Goal: Information Seeking & Learning: Learn about a topic

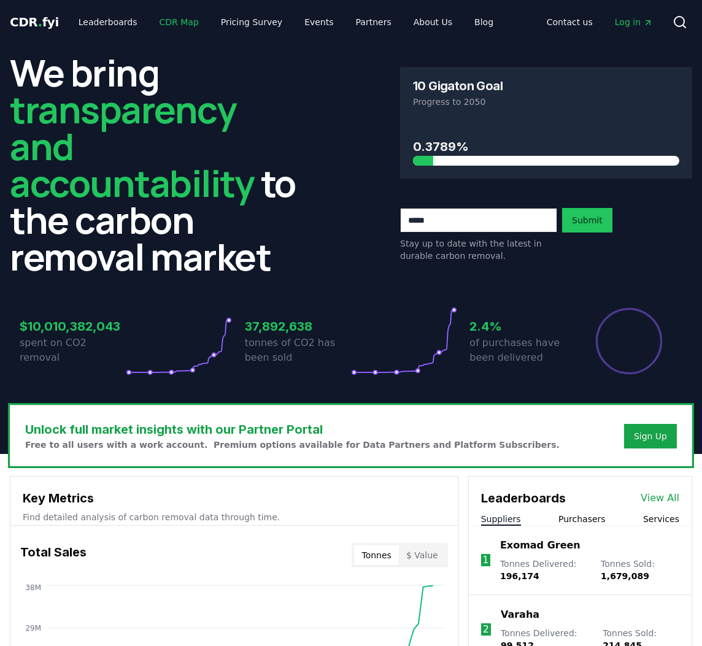
click at [170, 26] on link "CDR Map" at bounding box center [179, 22] width 59 height 22
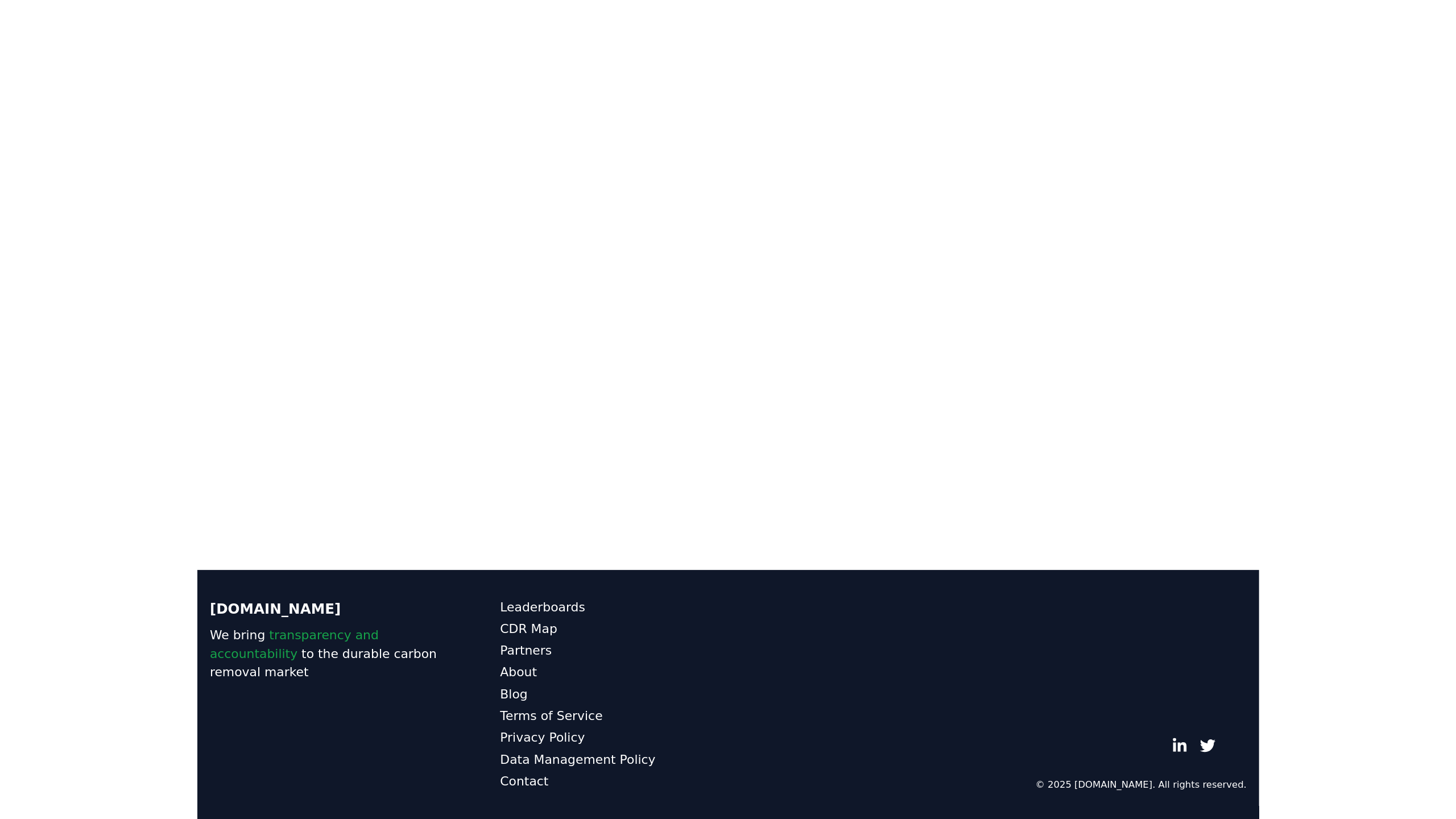
scroll to position [351, 0]
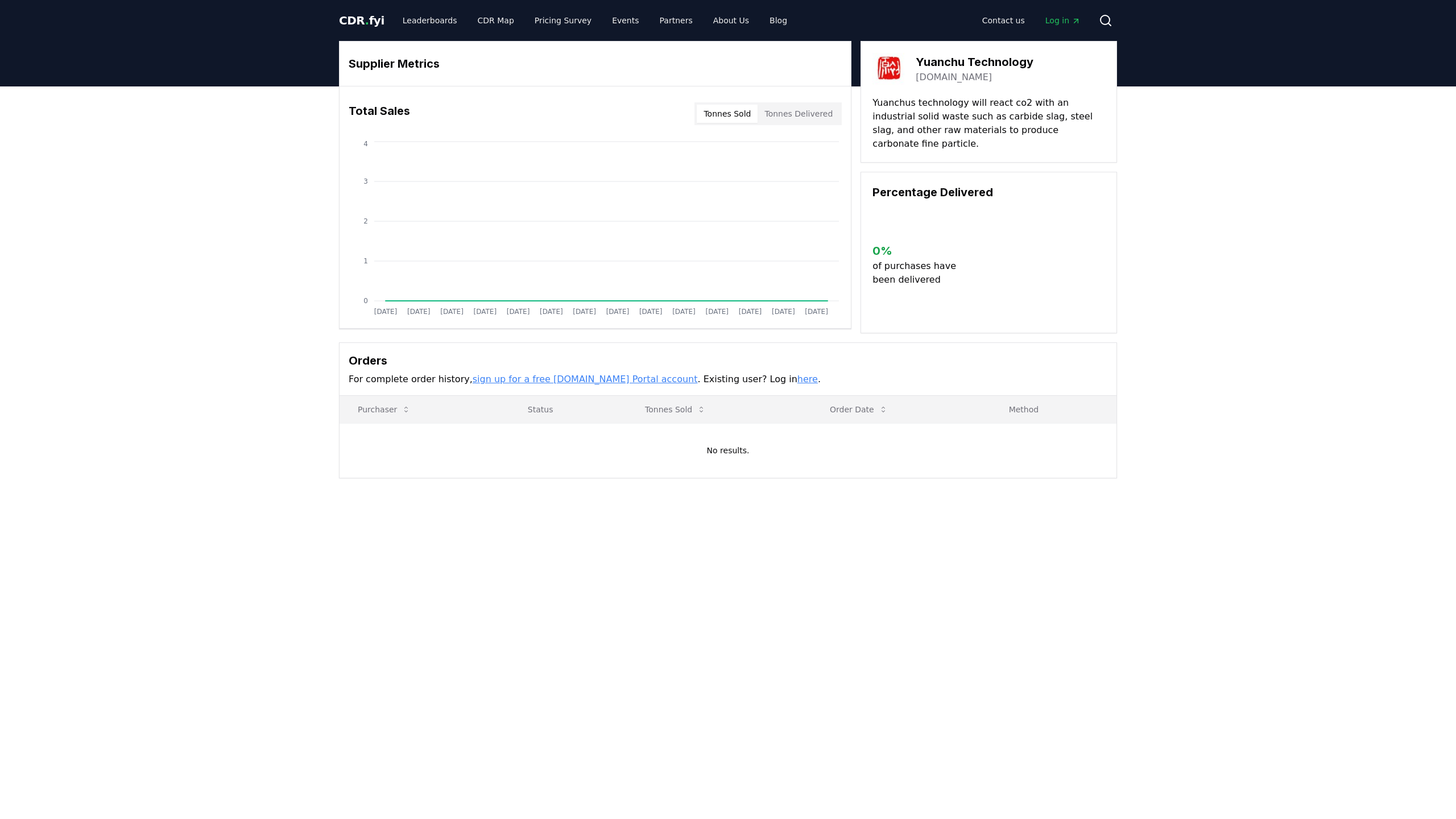
click at [933, 74] on link "[DOMAIN_NAME]" at bounding box center [953, 77] width 76 height 14
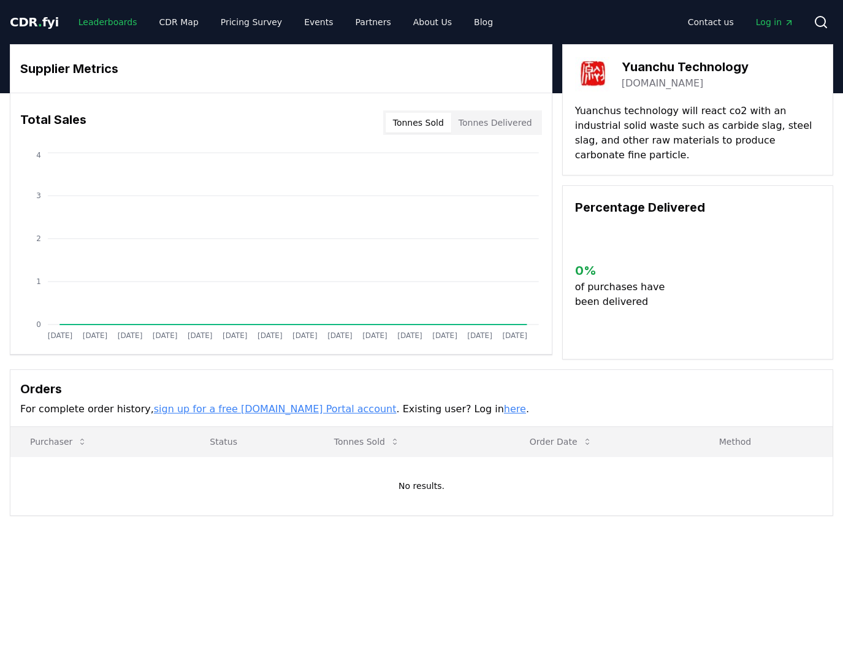
click at [118, 25] on link "Leaderboards" at bounding box center [108, 22] width 79 height 22
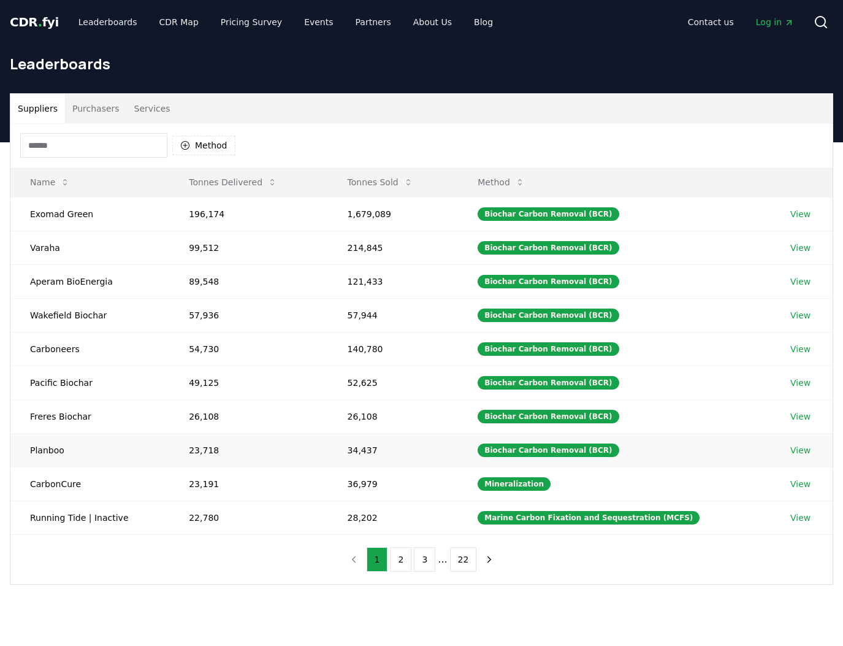
click at [52, 447] on td "Planboo" at bounding box center [89, 450] width 159 height 34
click at [799, 449] on link "View" at bounding box center [801, 450] width 20 height 12
